Goal: Task Accomplishment & Management: Complete application form

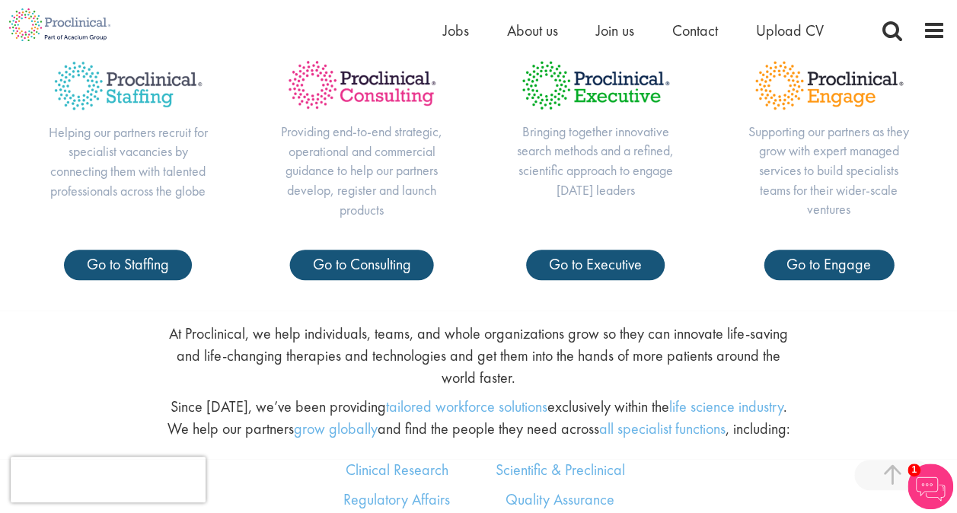
scroll to position [623, 0]
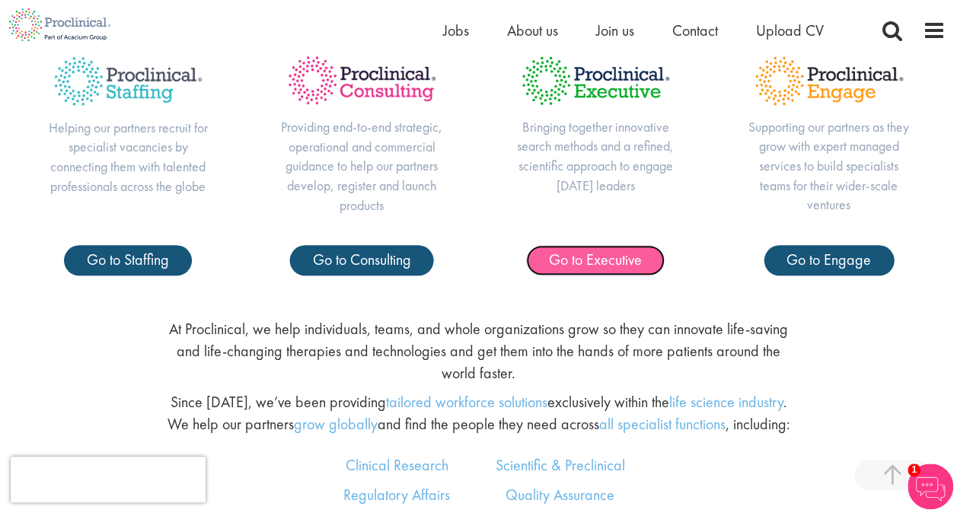
click at [619, 257] on span "Go to Executive" at bounding box center [595, 260] width 93 height 20
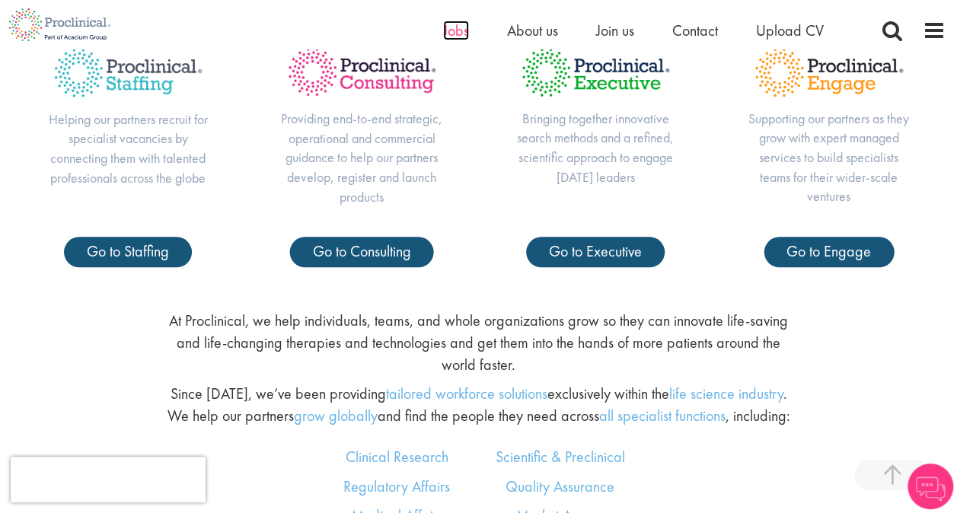
click at [460, 30] on span "Jobs" at bounding box center [456, 31] width 26 height 20
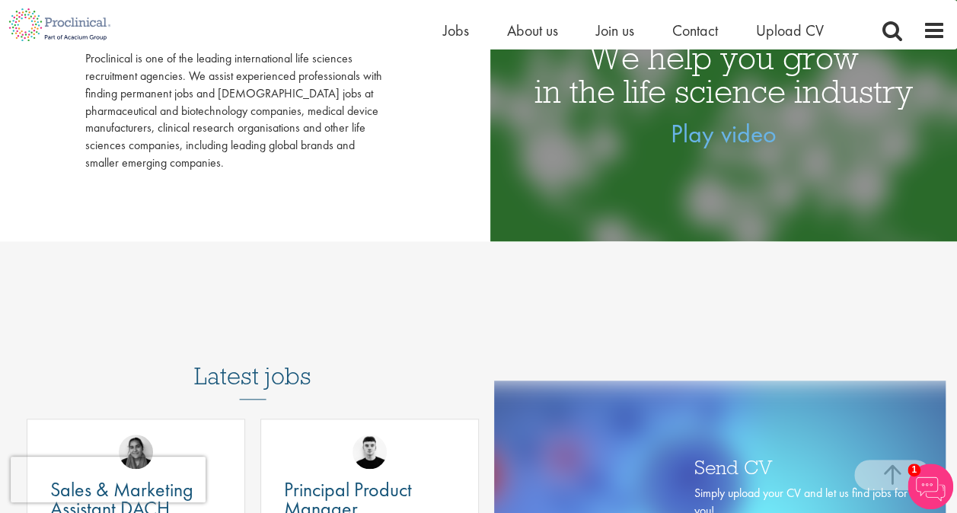
scroll to position [858, 0]
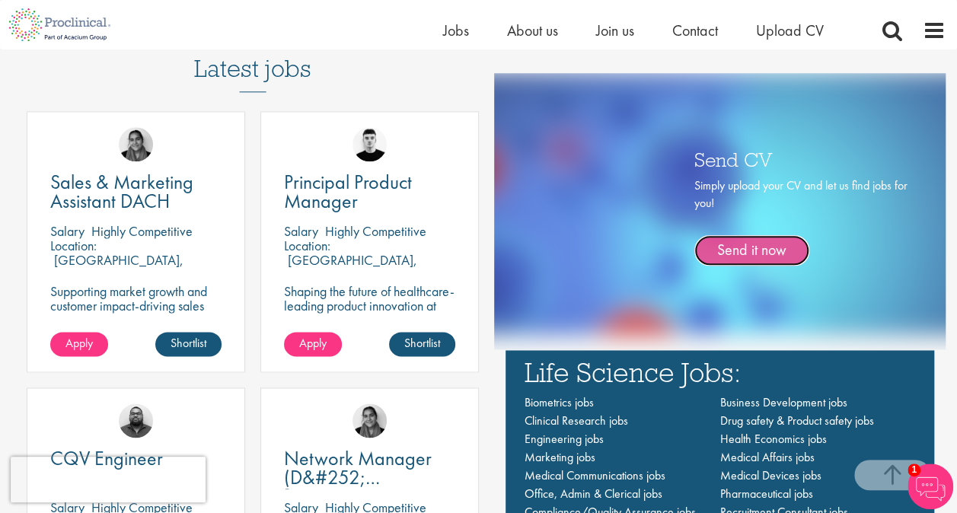
click at [769, 251] on link "Send it now" at bounding box center [752, 250] width 115 height 30
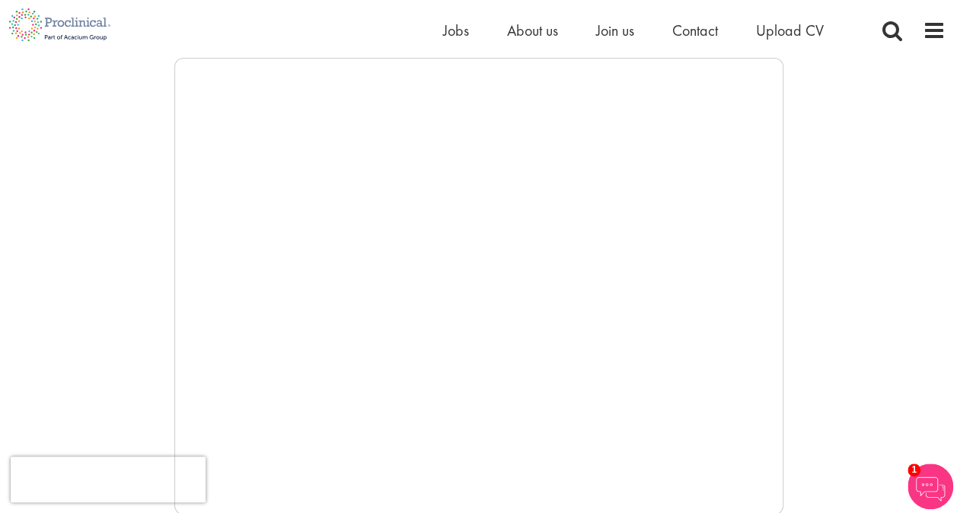
scroll to position [141, 0]
